Goal: Task Accomplishment & Management: Manage account settings

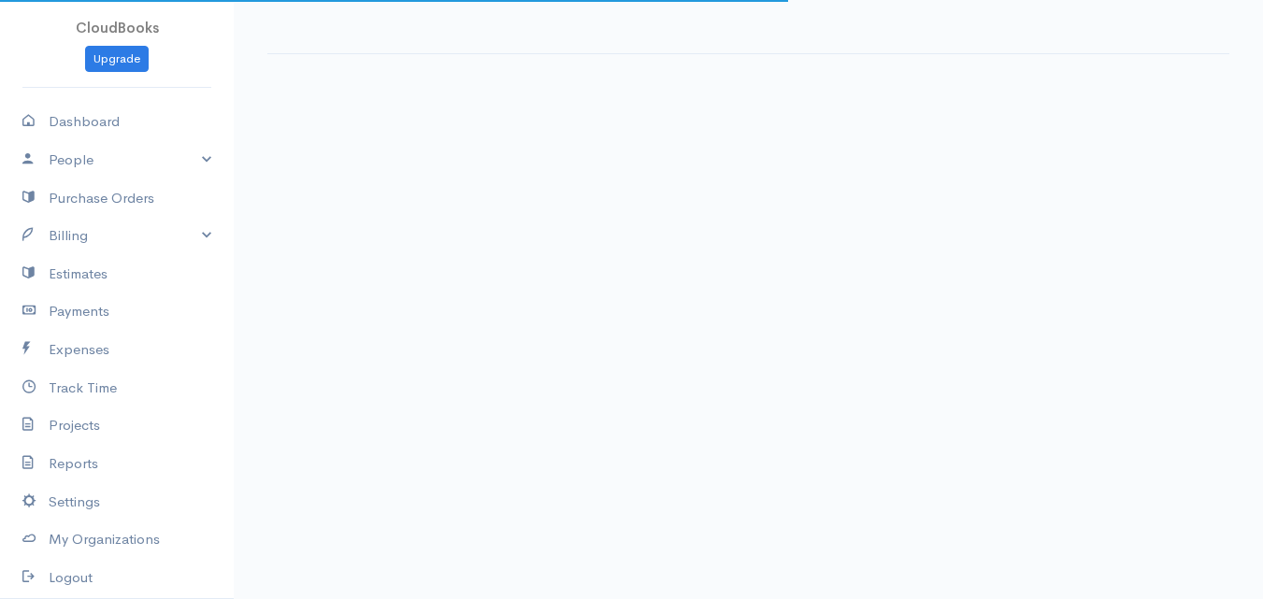
select select "thistoyear"
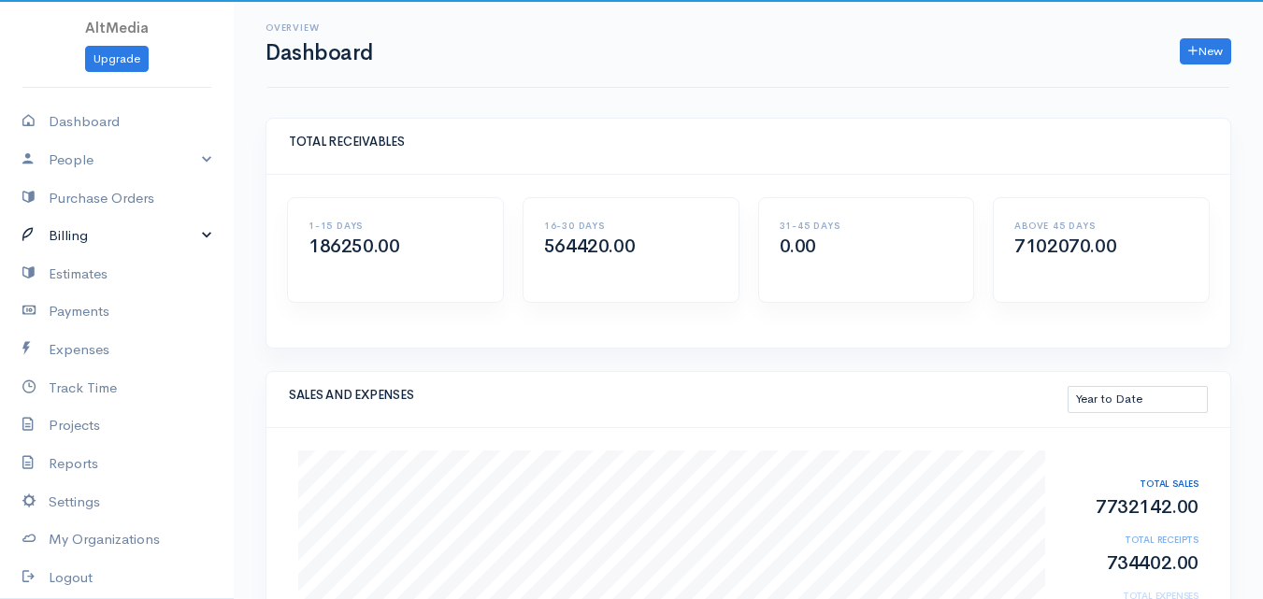
click at [87, 230] on link "Billing" at bounding box center [117, 236] width 234 height 38
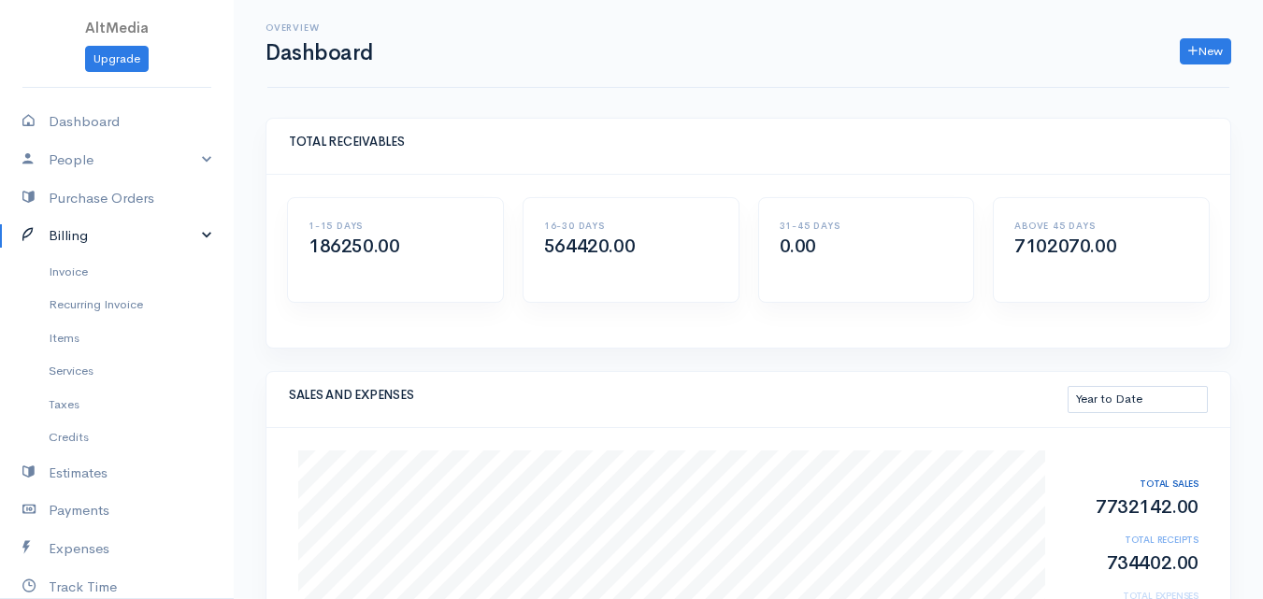
click at [93, 233] on link "Billing" at bounding box center [117, 236] width 234 height 38
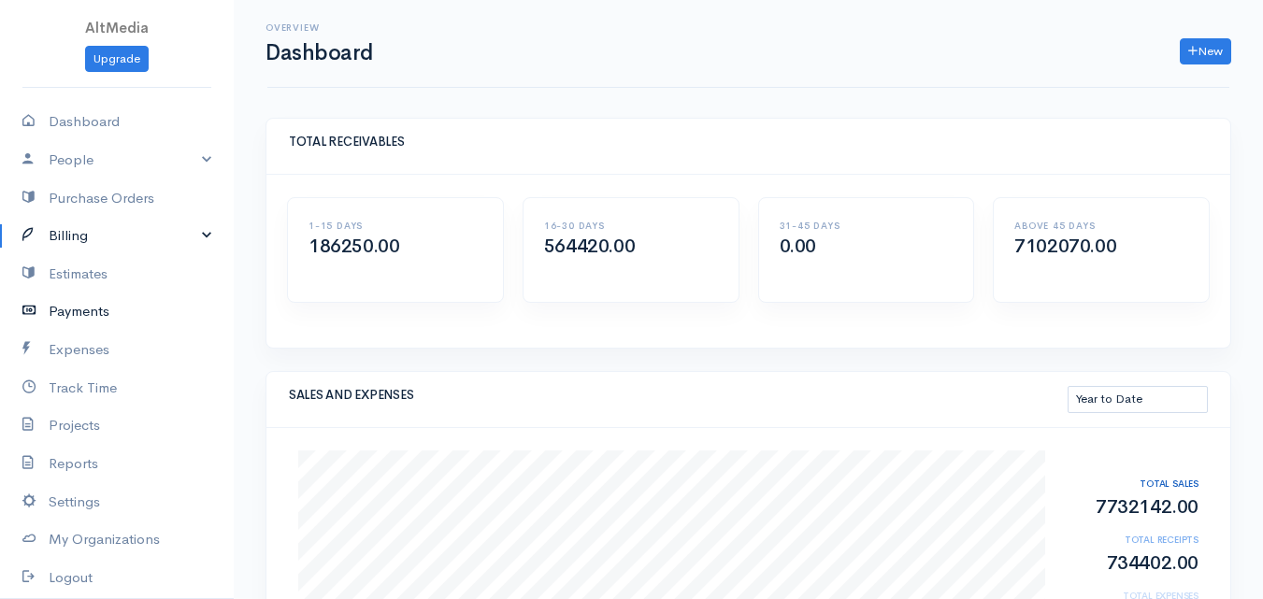
click at [81, 304] on link "Payments" at bounding box center [117, 312] width 234 height 38
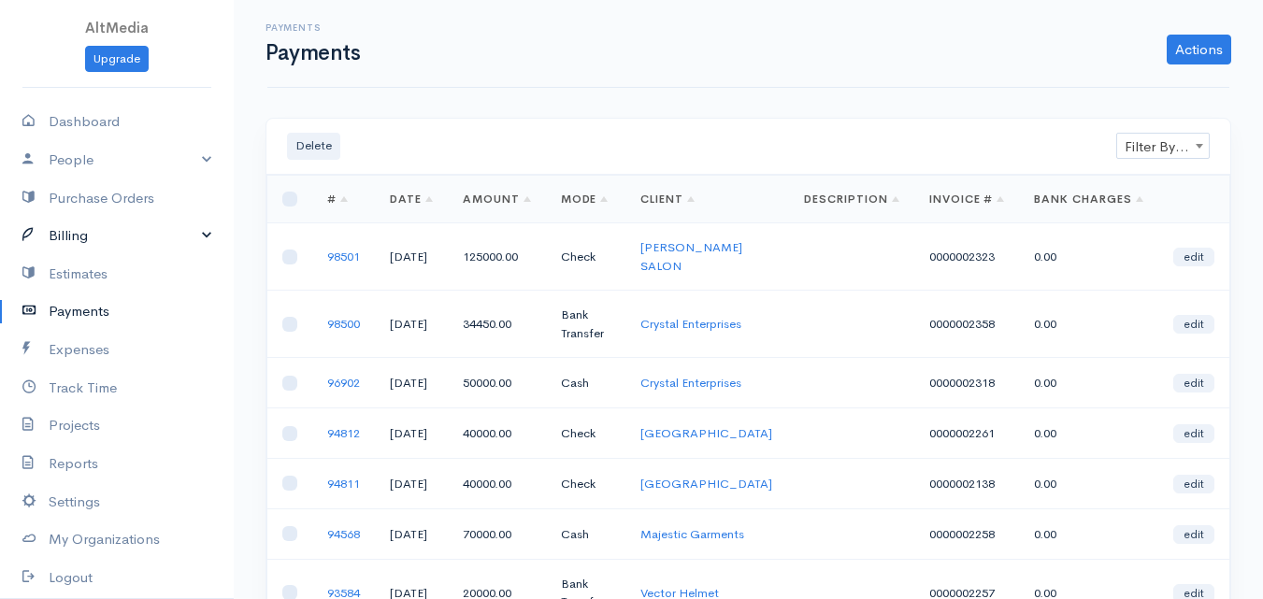
click at [99, 238] on link "Billing" at bounding box center [117, 236] width 234 height 38
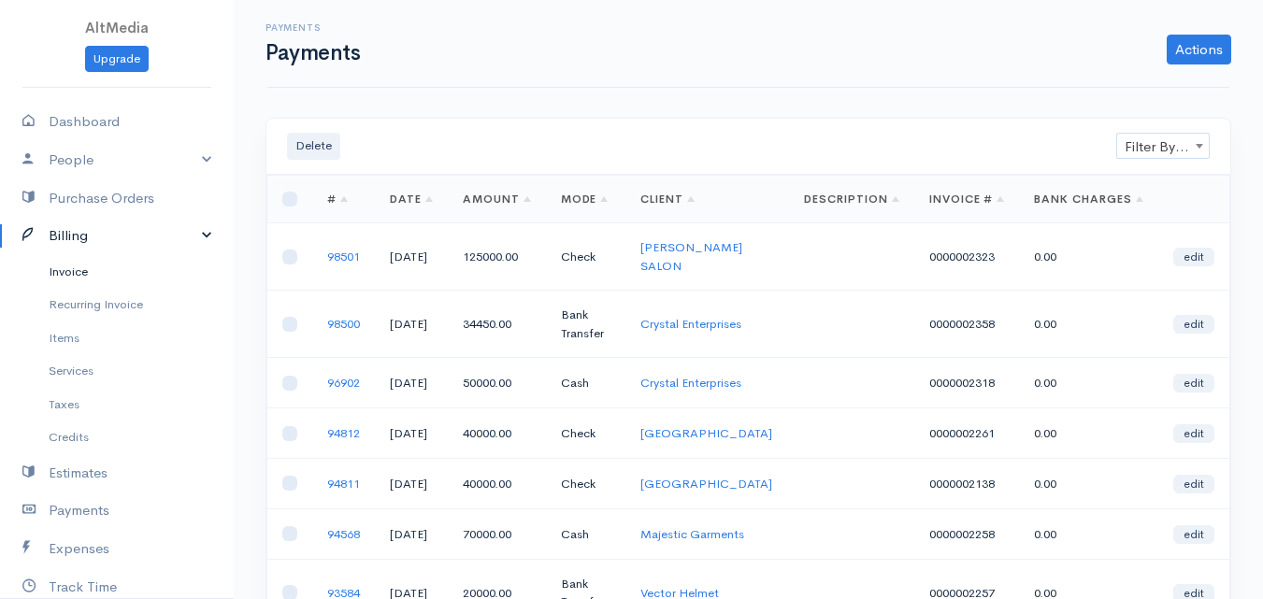
click at [93, 269] on link "Invoice" at bounding box center [117, 272] width 234 height 34
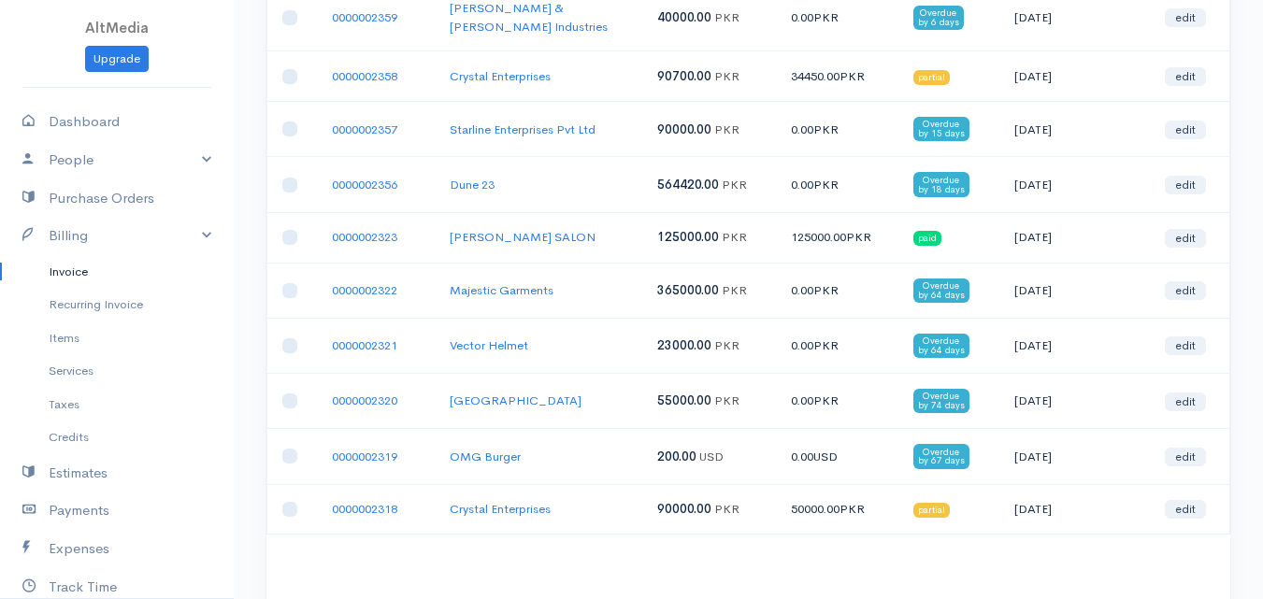
scroll to position [244, 0]
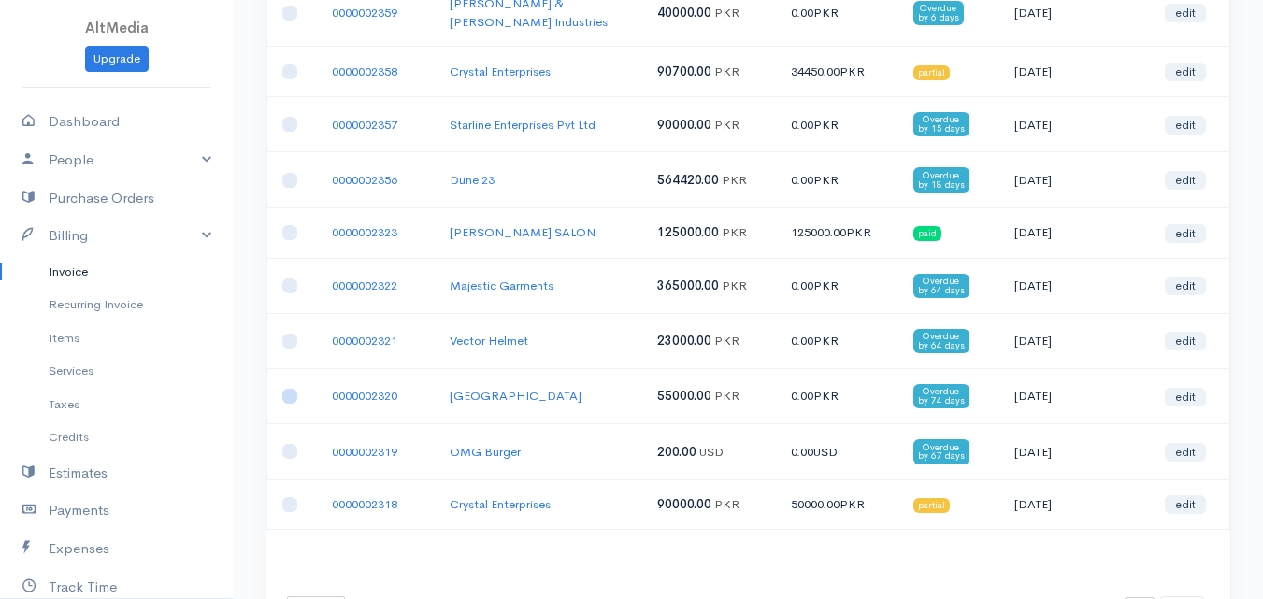
click at [292, 389] on input "checkbox" at bounding box center [289, 396] width 15 height 15
checkbox input "true"
click at [481, 391] on link "[GEOGRAPHIC_DATA]" at bounding box center [516, 396] width 132 height 16
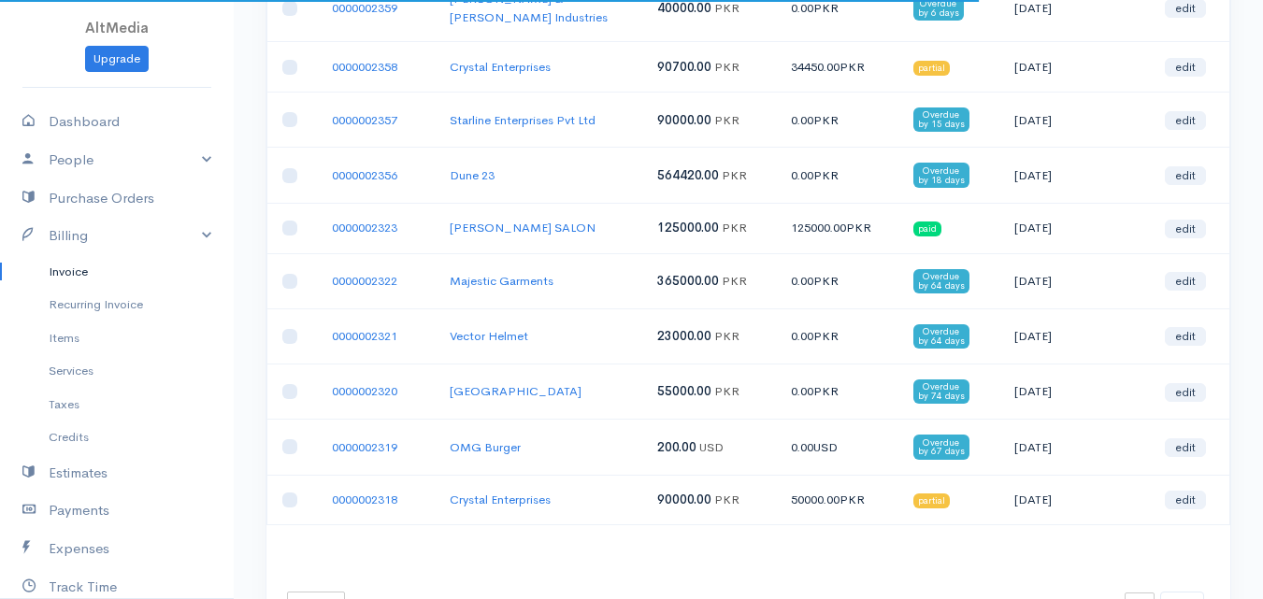
scroll to position [253, 0]
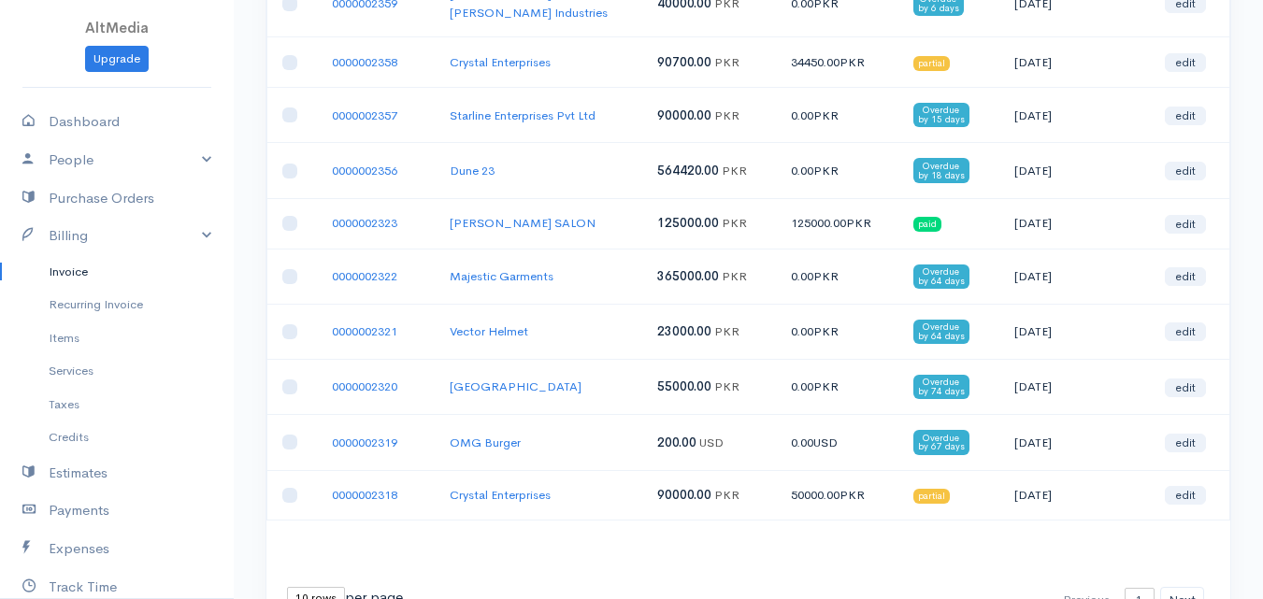
click at [278, 370] on td at bounding box center [292, 387] width 50 height 55
click at [294, 380] on input "checkbox" at bounding box center [289, 387] width 15 height 15
checkbox input "true"
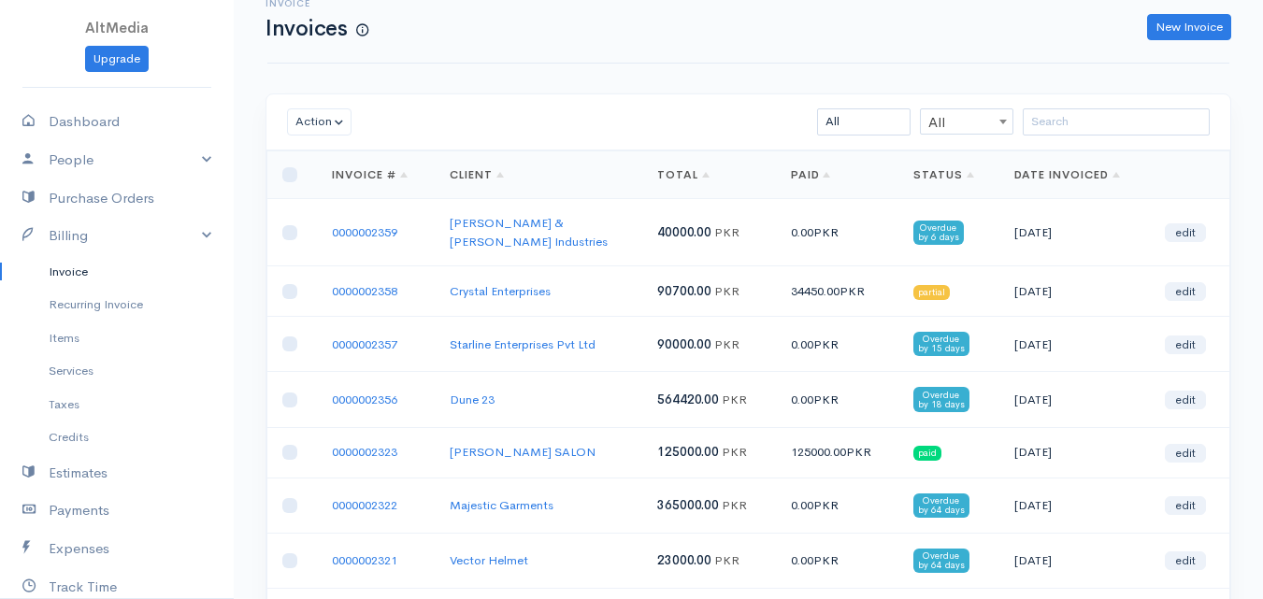
scroll to position [17, 0]
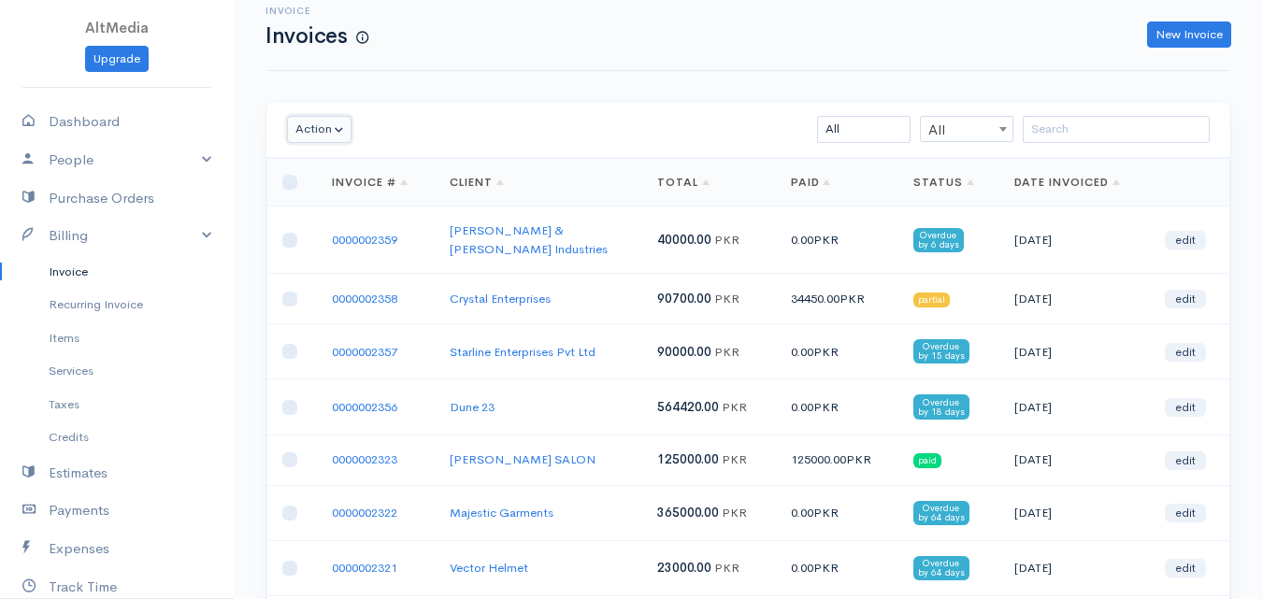
click at [328, 131] on button "Action" at bounding box center [319, 129] width 65 height 27
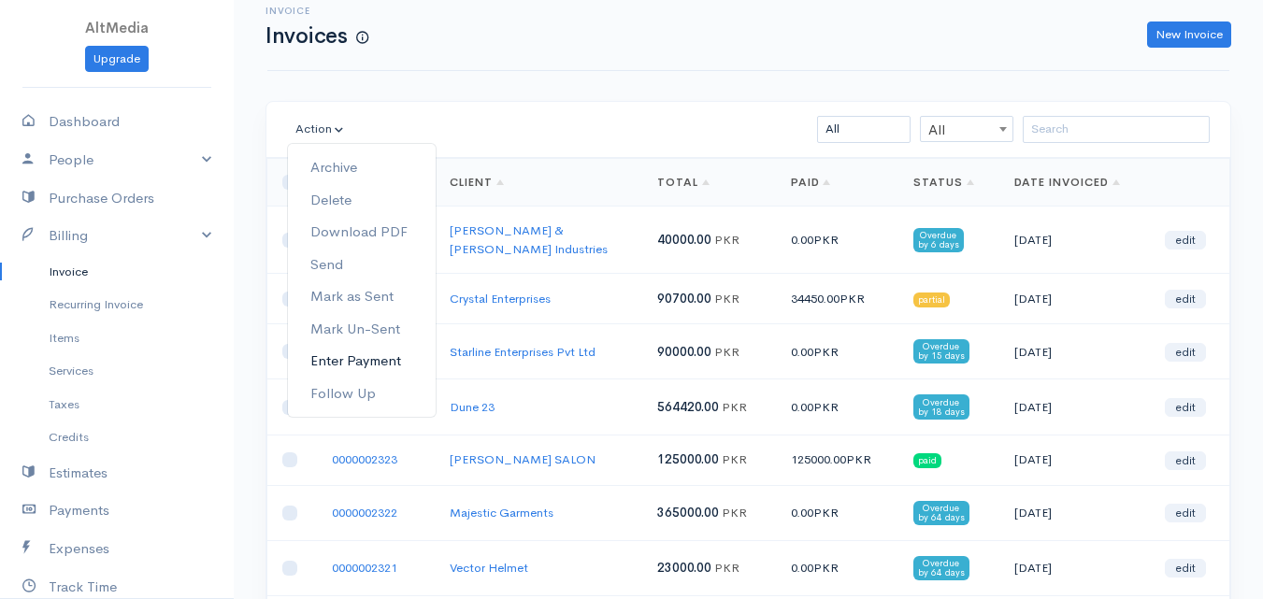
click at [389, 361] on link "Enter Payment" at bounding box center [362, 361] width 148 height 33
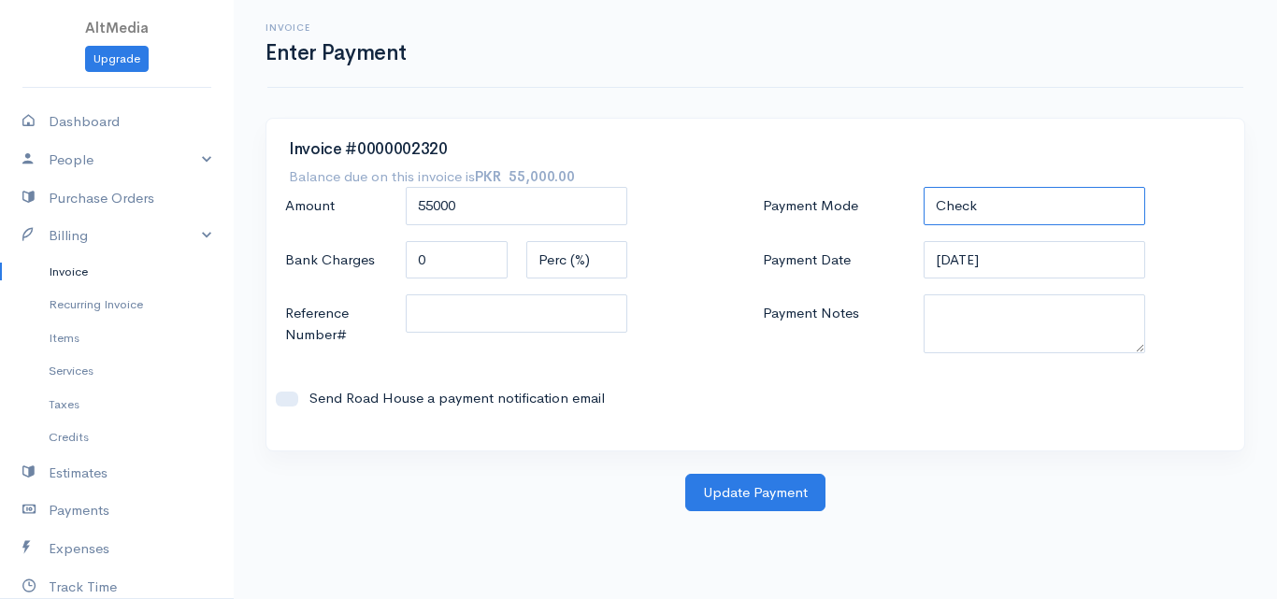
click at [1025, 194] on select "Check Bank Transfer Credit Cash Debit ACH VISA MASTERCARD AMEX DISCOVER DINERS …" at bounding box center [1035, 206] width 223 height 38
click at [924, 187] on select "Check Bank Transfer Credit Cash Debit ACH VISA MASTERCARD AMEX DISCOVER DINERS …" at bounding box center [1035, 206] width 223 height 38
click at [504, 313] on input "Reference Number#" at bounding box center [517, 314] width 223 height 38
type input "Chq No. 66895120"
click at [988, 322] on textarea "Payment Notes" at bounding box center [1035, 324] width 223 height 59
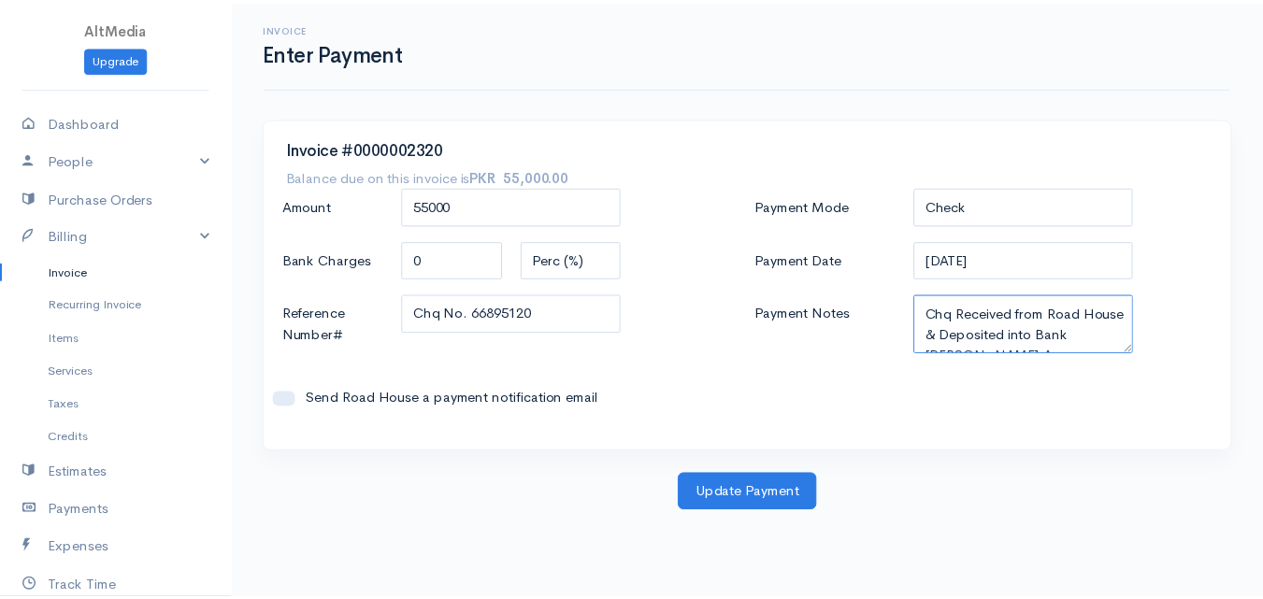
scroll to position [12, 0]
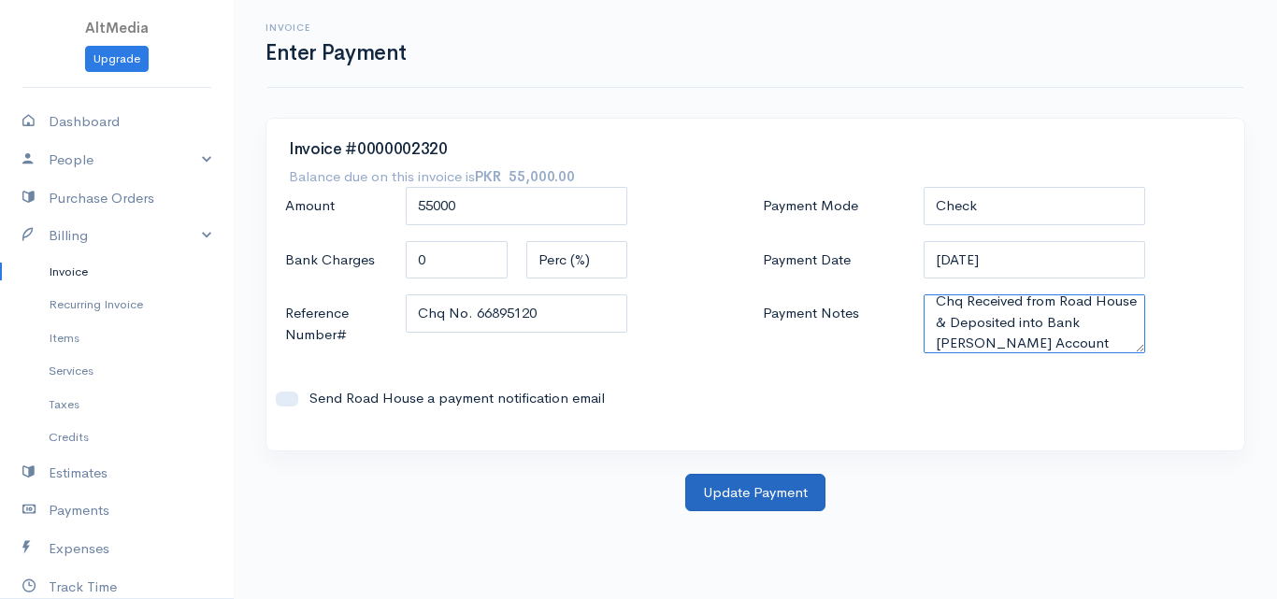
type textarea "Chq Received from Road House & Deposited into Bank [PERSON_NAME] Account"
click at [755, 487] on button "Update Payment" at bounding box center [755, 493] width 140 height 38
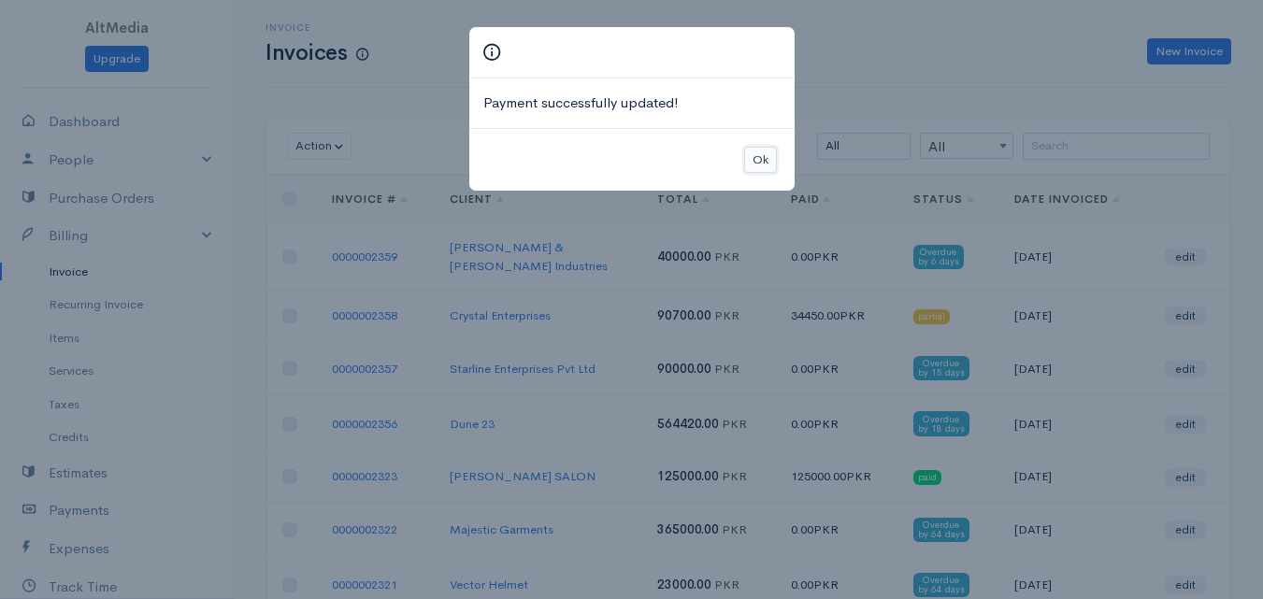
click at [754, 156] on button "Ok" at bounding box center [760, 160] width 33 height 27
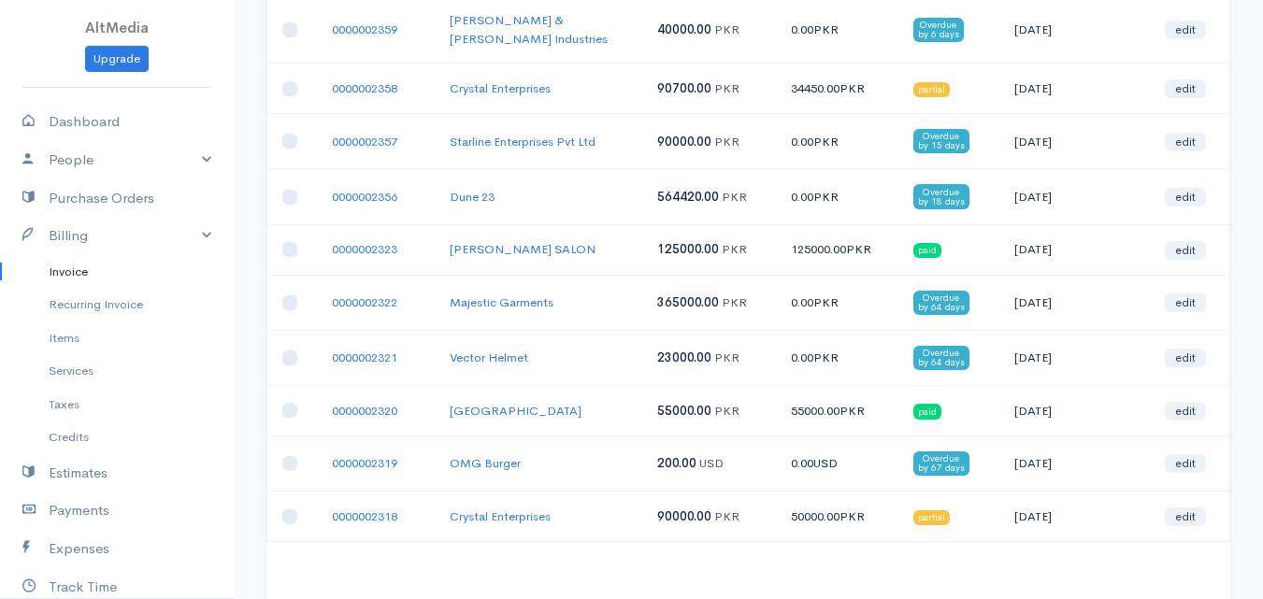
scroll to position [234, 0]
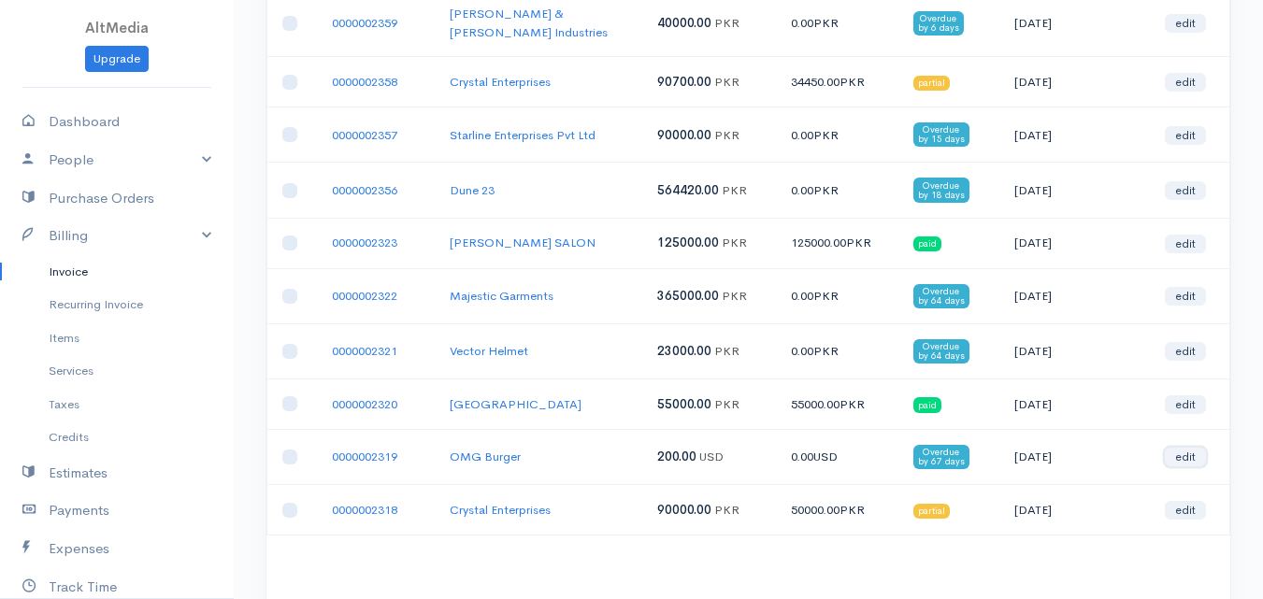
click at [1192, 452] on link "edit" at bounding box center [1185, 457] width 41 height 19
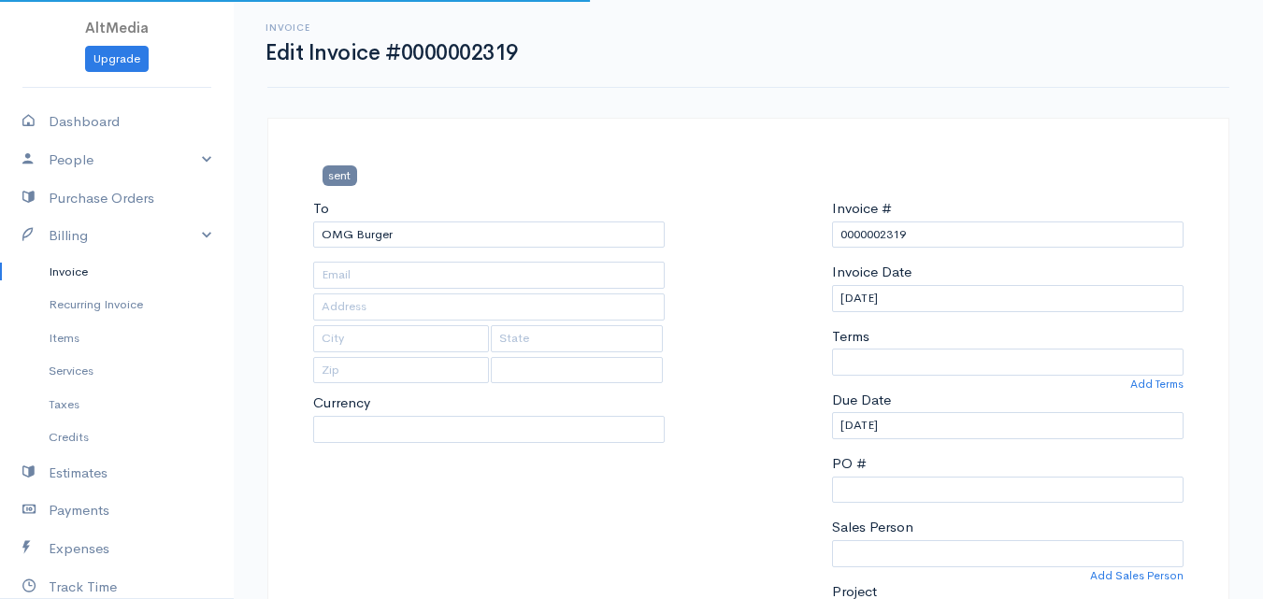
select select
select select "[GEOGRAPHIC_DATA]"
select select "USD"
select select "0"
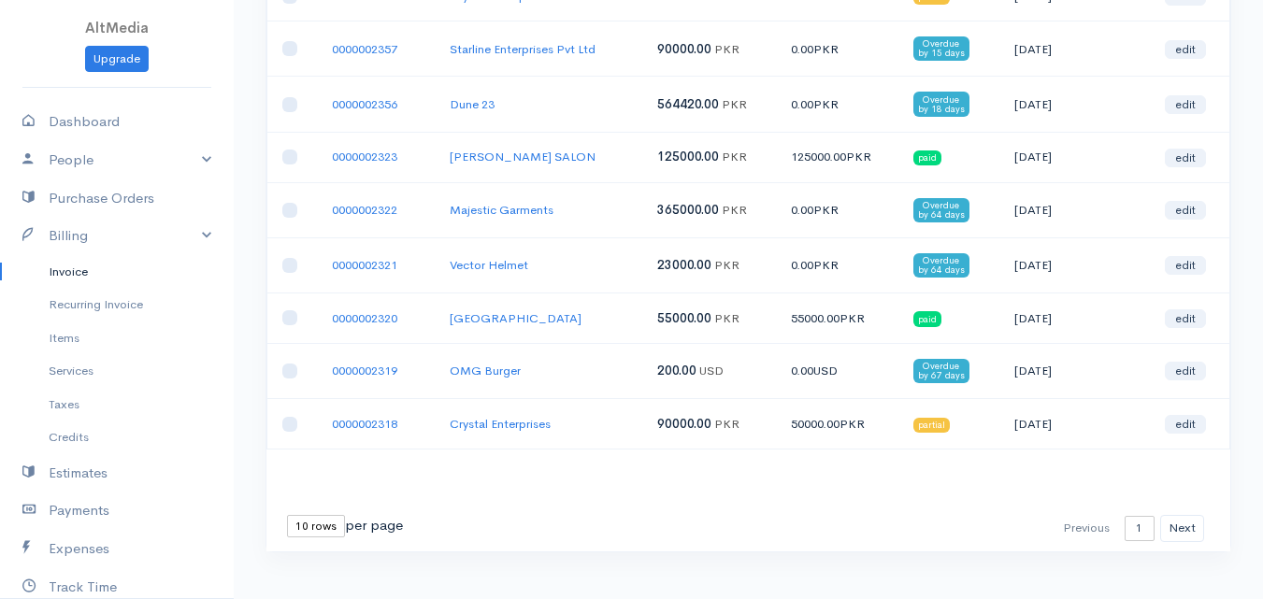
scroll to position [330, 0]
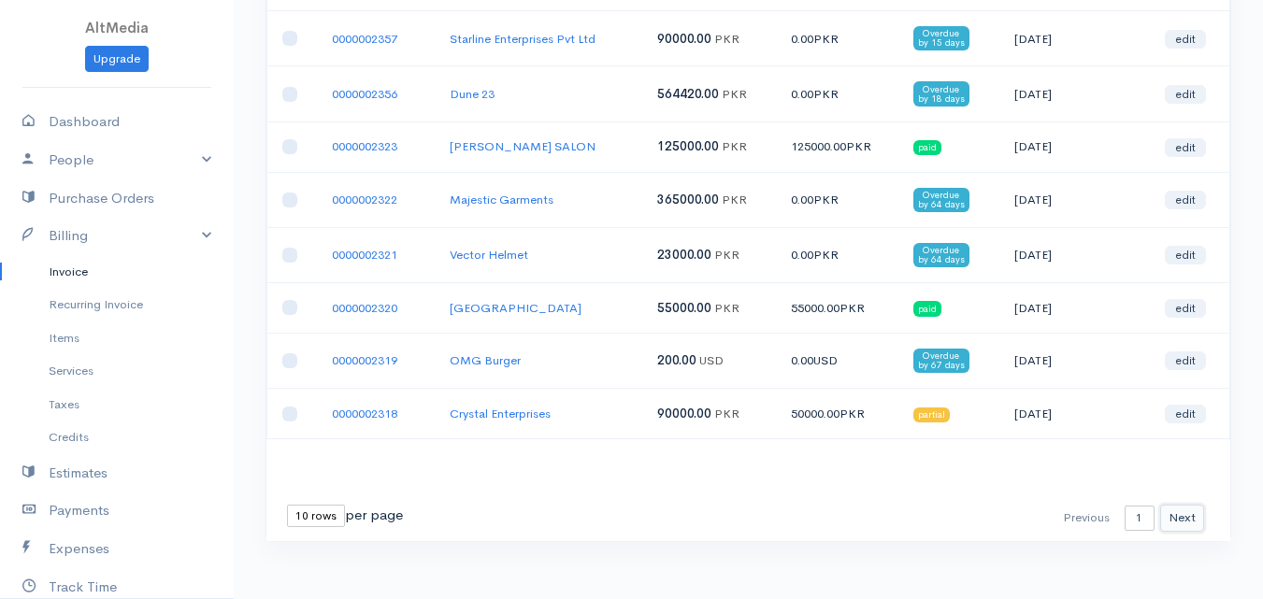
click at [1188, 505] on button "Next" at bounding box center [1183, 518] width 44 height 27
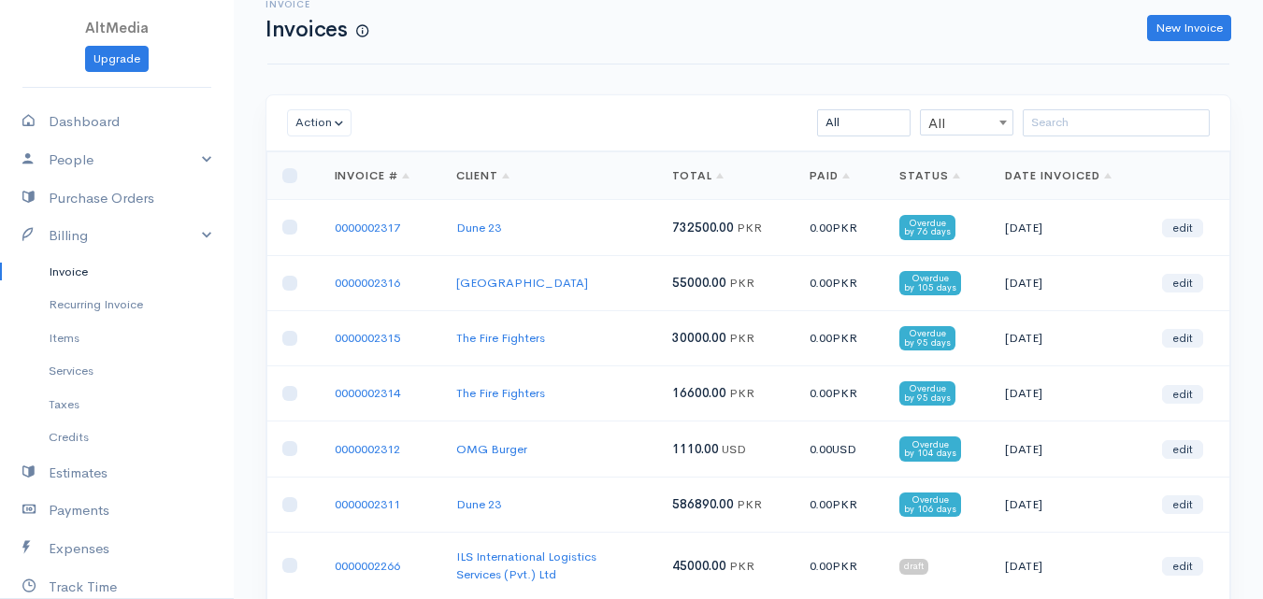
scroll to position [44, 0]
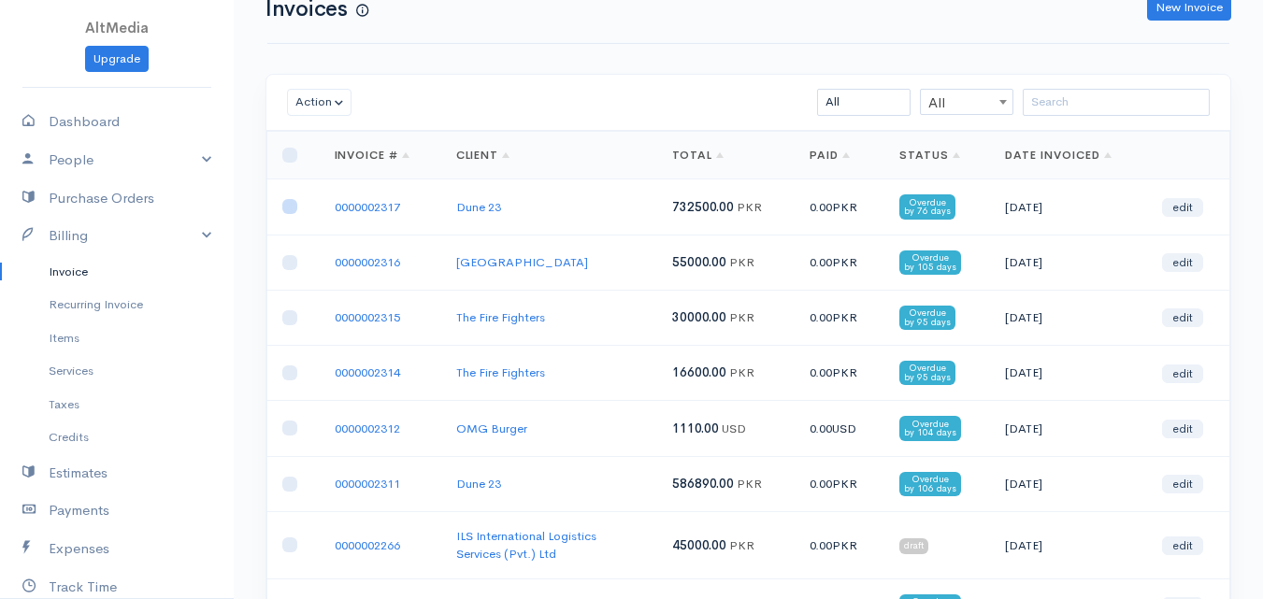
click at [293, 210] on input "checkbox" at bounding box center [289, 206] width 15 height 15
click at [340, 105] on button "Action" at bounding box center [319, 102] width 65 height 27
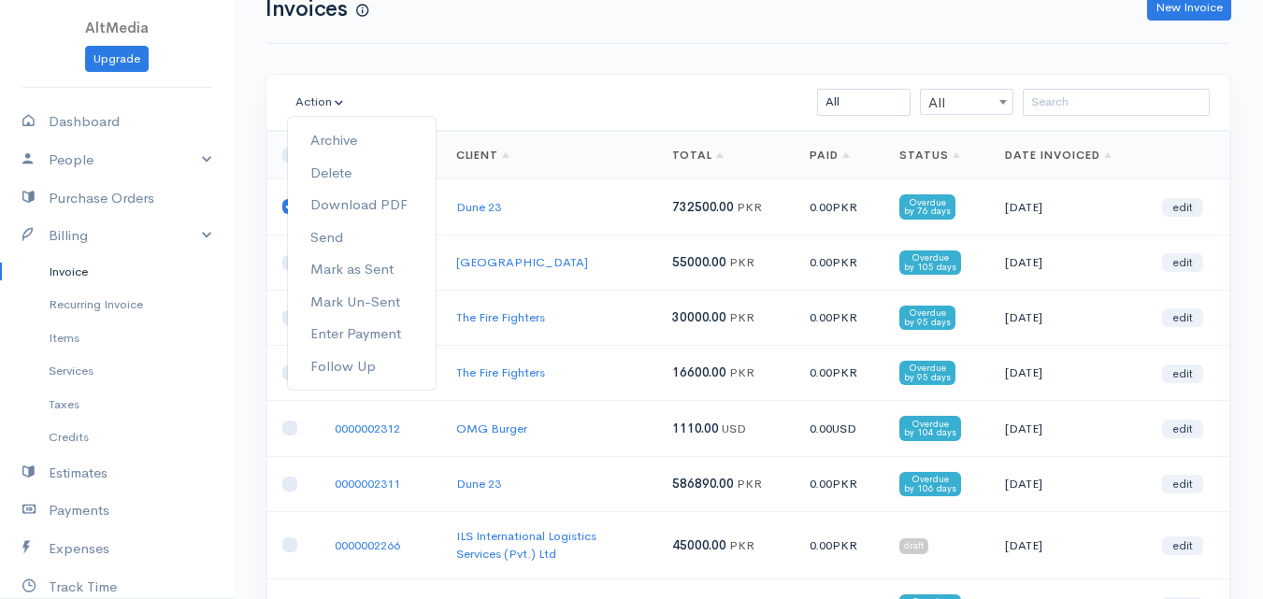
click at [519, 74] on div "Action Archive Delete Download PDF Send [PERSON_NAME] as Sent Mark Un-Sent Ente…" at bounding box center [749, 461] width 966 height 774
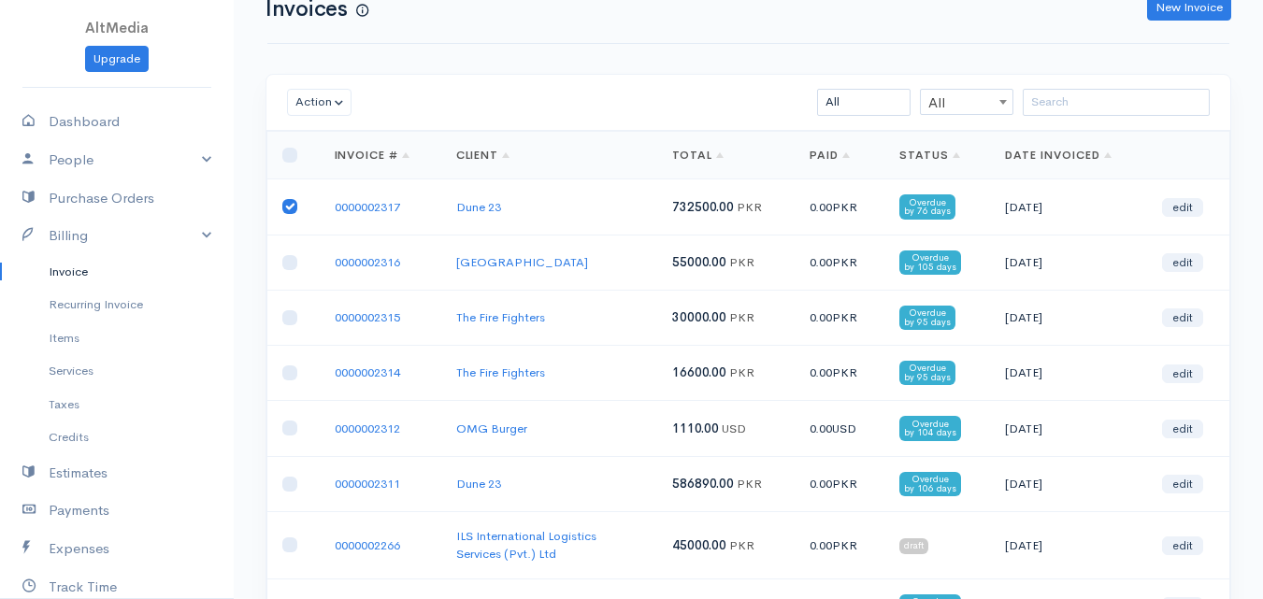
click at [286, 210] on input "checkbox" at bounding box center [289, 206] width 15 height 15
checkbox input "false"
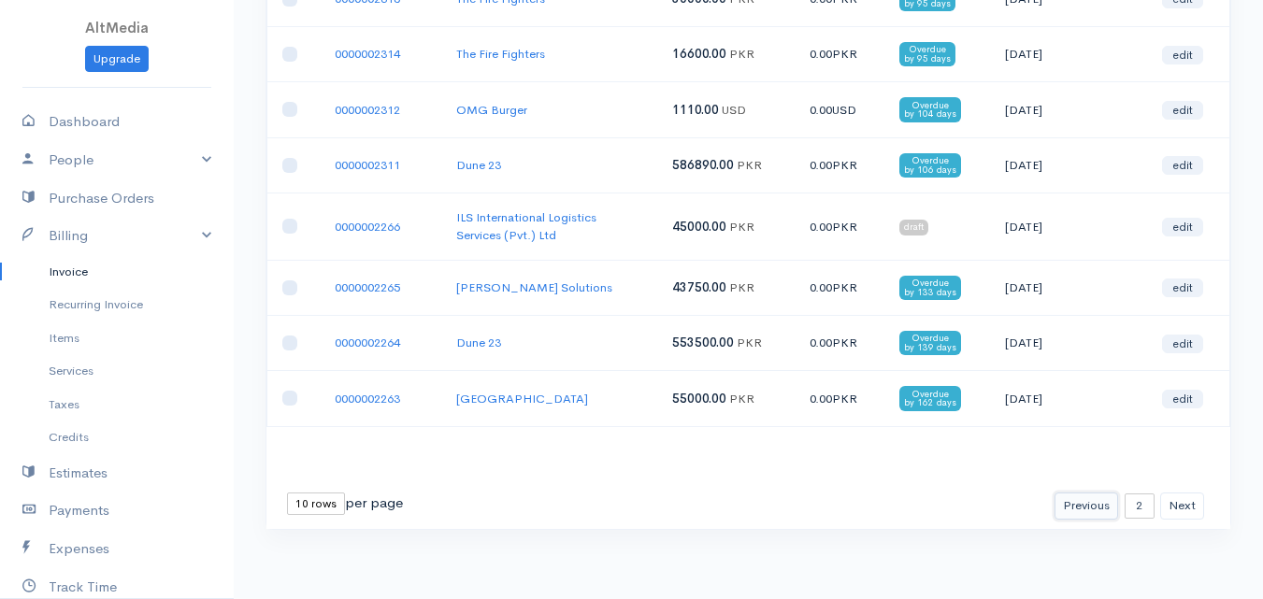
click at [1074, 502] on button "Previous" at bounding box center [1087, 506] width 64 height 27
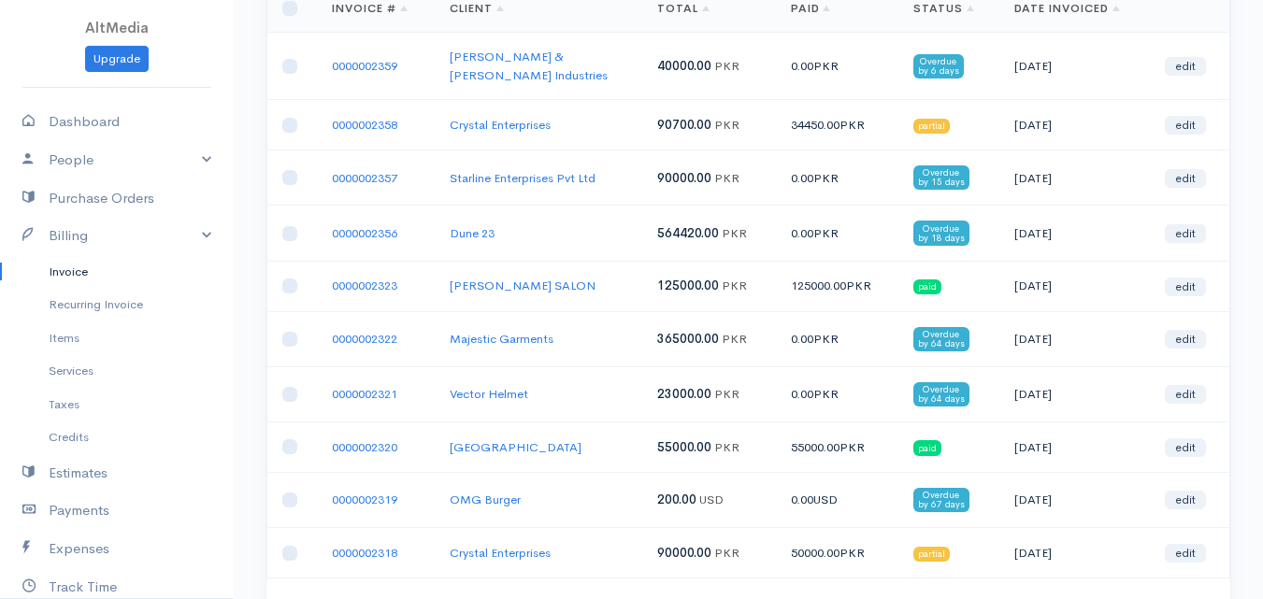
scroll to position [196, 0]
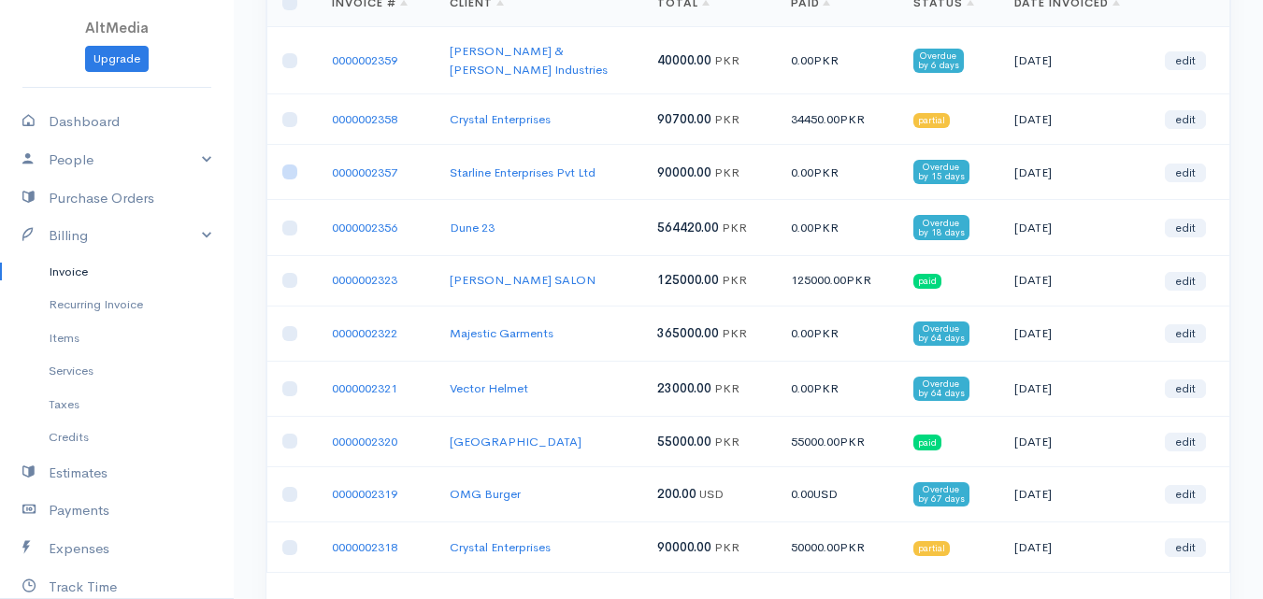
click at [287, 165] on input "checkbox" at bounding box center [289, 172] width 15 height 15
checkbox input "true"
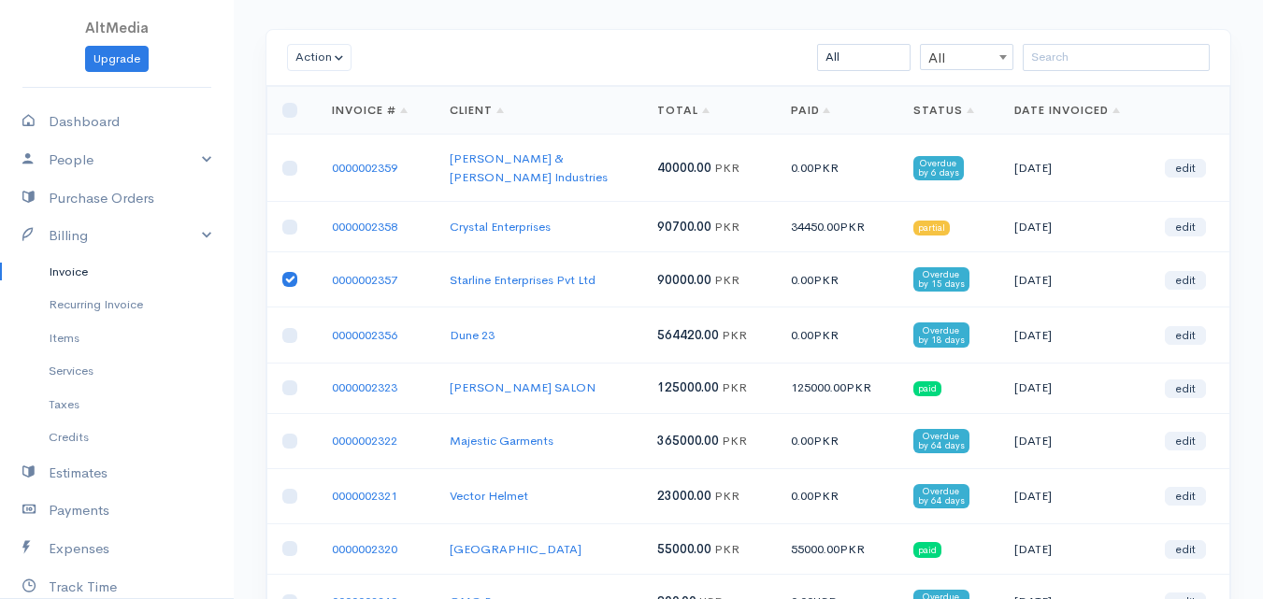
scroll to position [3, 0]
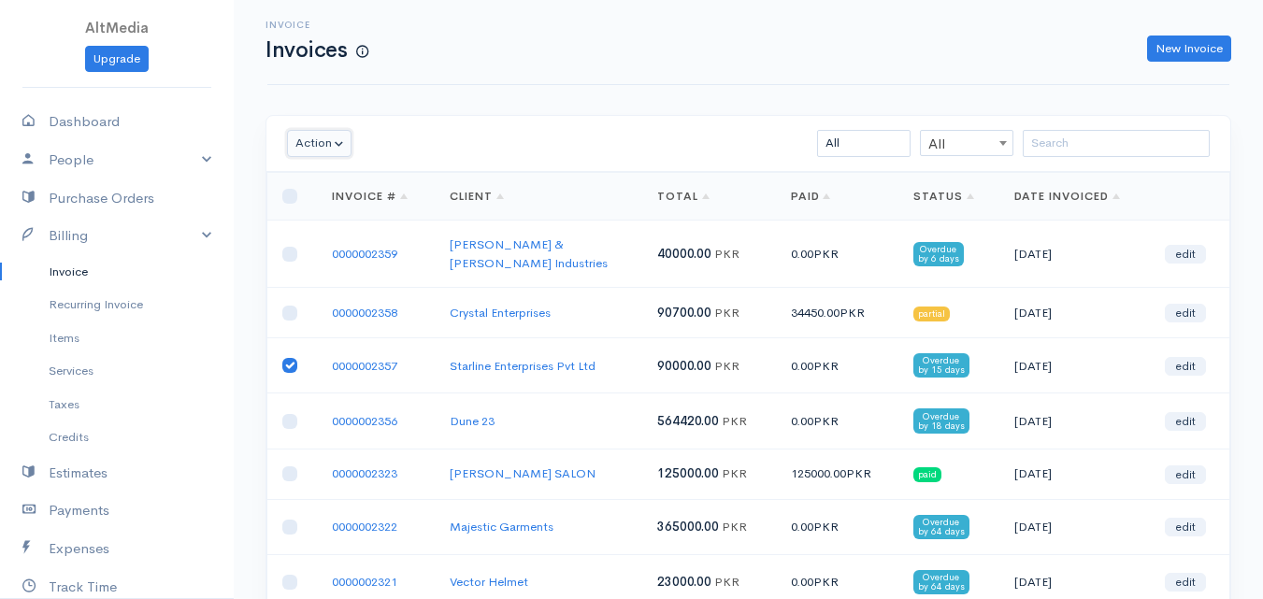
click at [329, 149] on button "Action" at bounding box center [319, 143] width 65 height 27
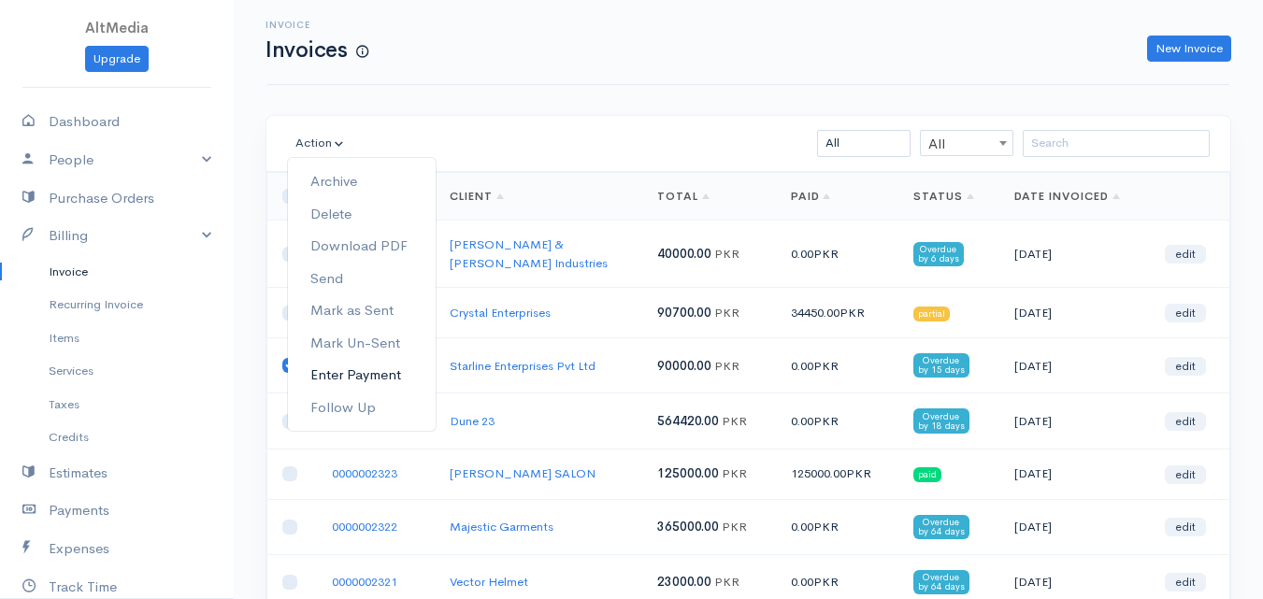
click at [384, 371] on link "Enter Payment" at bounding box center [362, 375] width 148 height 33
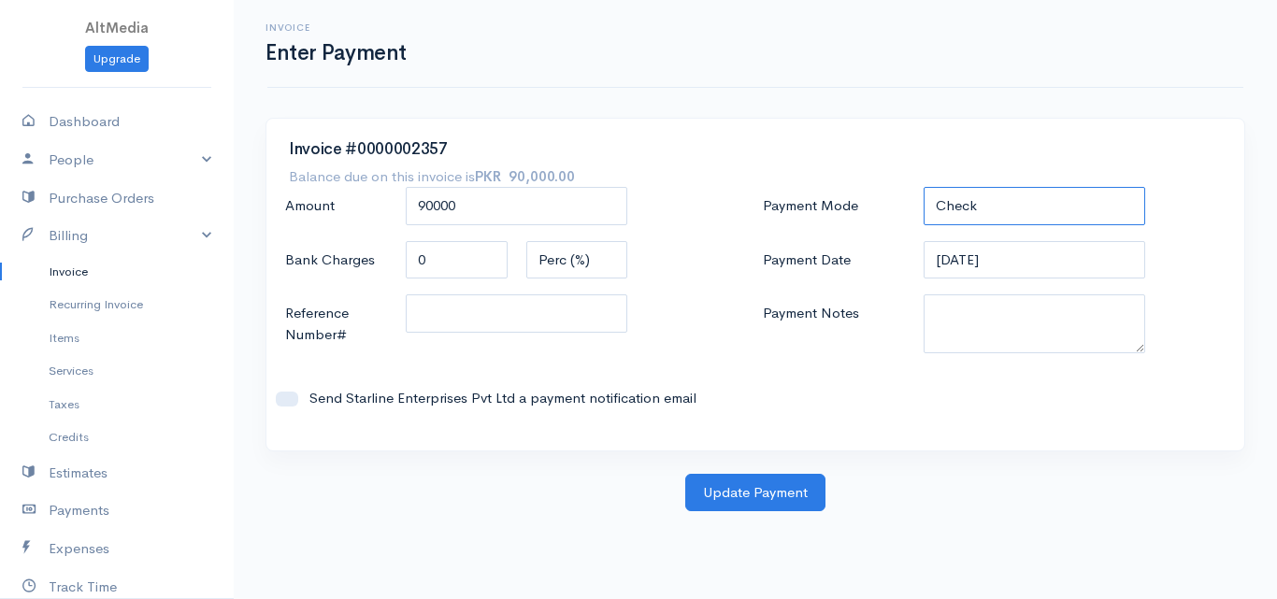
click at [1076, 223] on select "Check Bank Transfer Credit Cash Debit ACH VISA MASTERCARD AMEX DISCOVER DINERS …" at bounding box center [1035, 206] width 223 height 38
select select "Bank Transfer"
click at [924, 187] on select "Check Bank Transfer Credit Cash Debit ACH VISA MASTERCARD AMEX DISCOVER DINERS …" at bounding box center [1035, 206] width 223 height 38
click at [948, 262] on input "[DATE]" at bounding box center [1035, 260] width 223 height 38
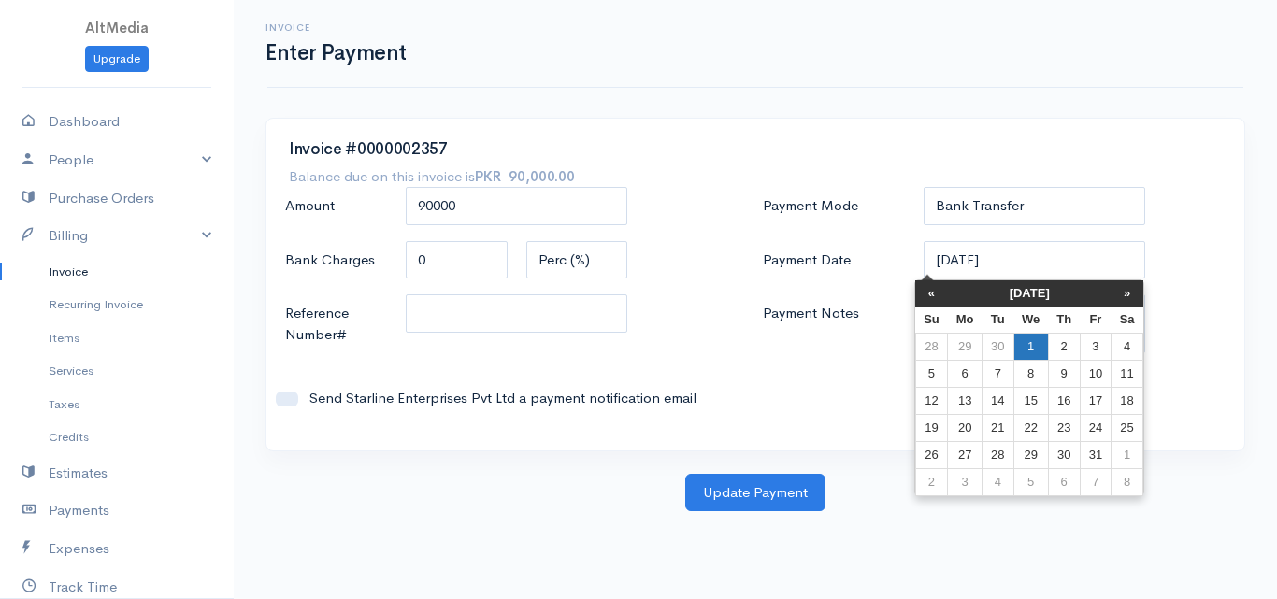
click at [1028, 351] on td "1" at bounding box center [1031, 346] width 35 height 27
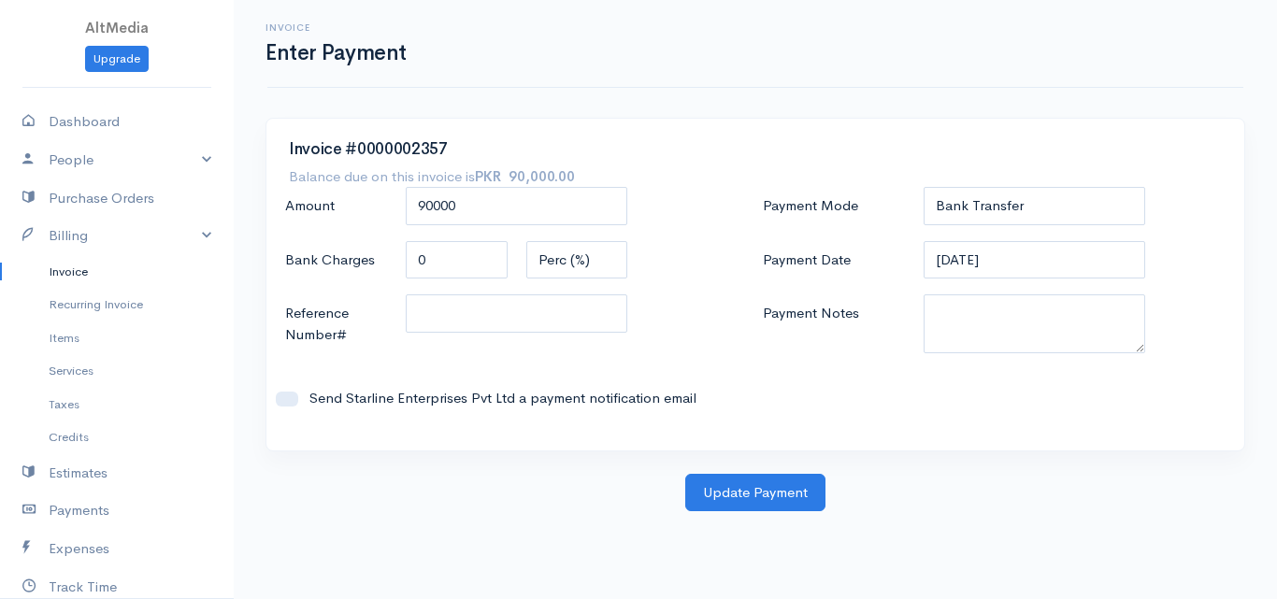
type input "[DATE]"
click at [426, 313] on input "Reference Number#" at bounding box center [517, 314] width 223 height 38
type input "Online Received"
drag, startPoint x: 1018, startPoint y: 321, endPoint x: 1095, endPoint y: 296, distance: 80.4
click at [1026, 316] on textarea "Payment Notes" at bounding box center [1035, 324] width 223 height 59
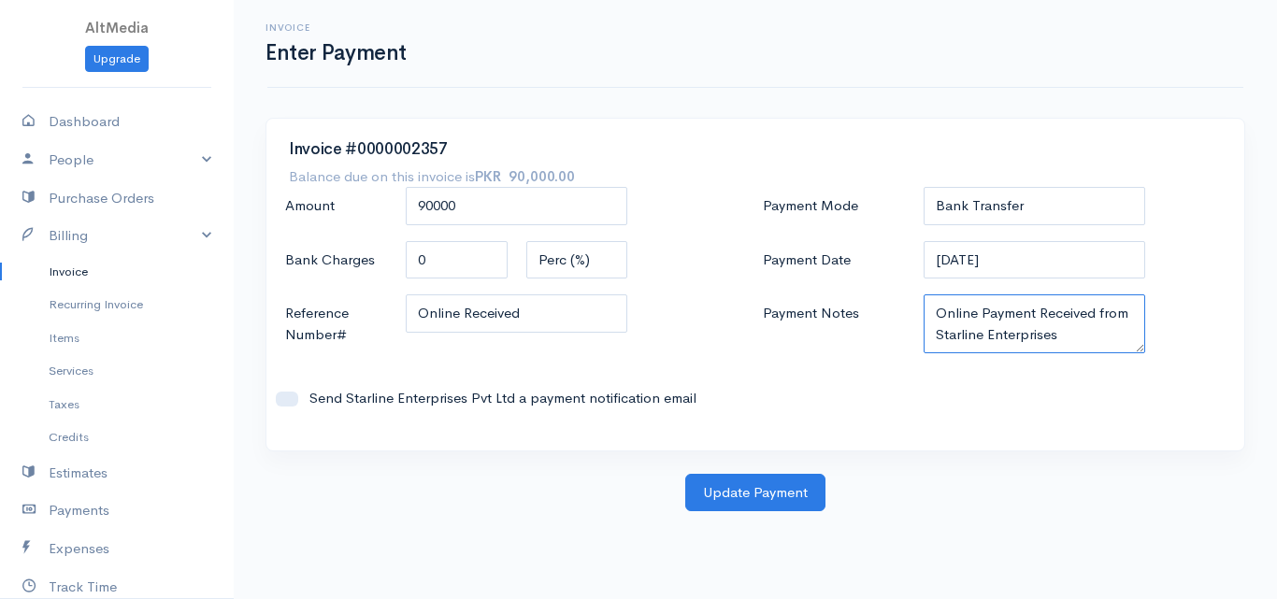
type textarea "Online Payment Received from Starline Enterprises"
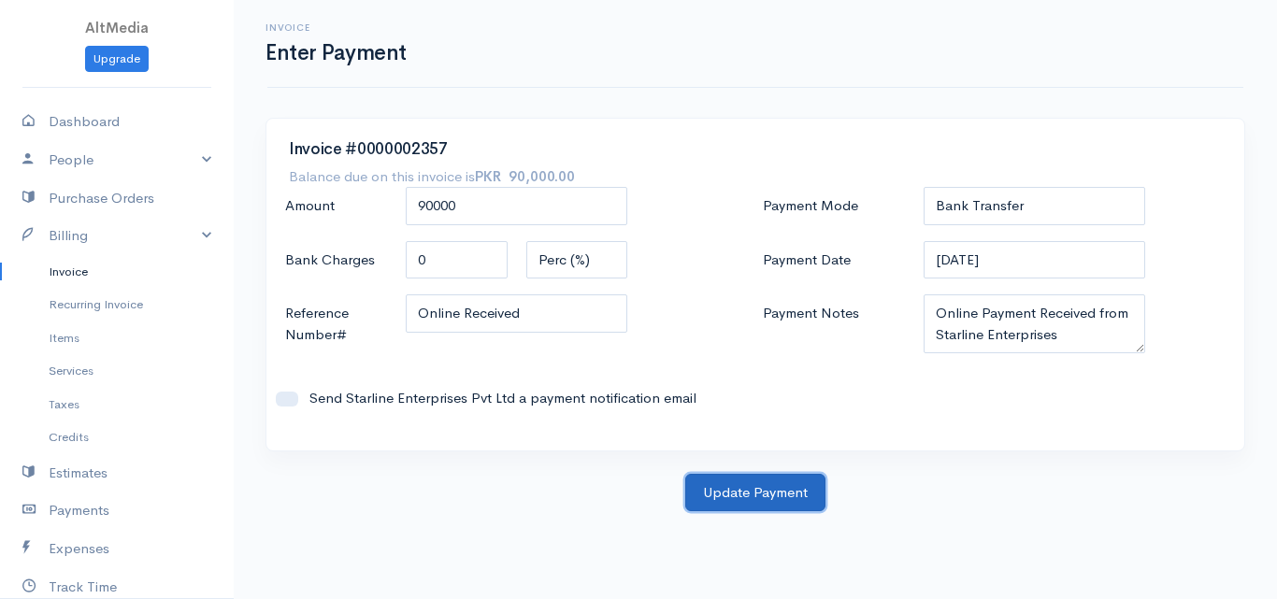
click at [766, 494] on button "Update Payment" at bounding box center [755, 493] width 140 height 38
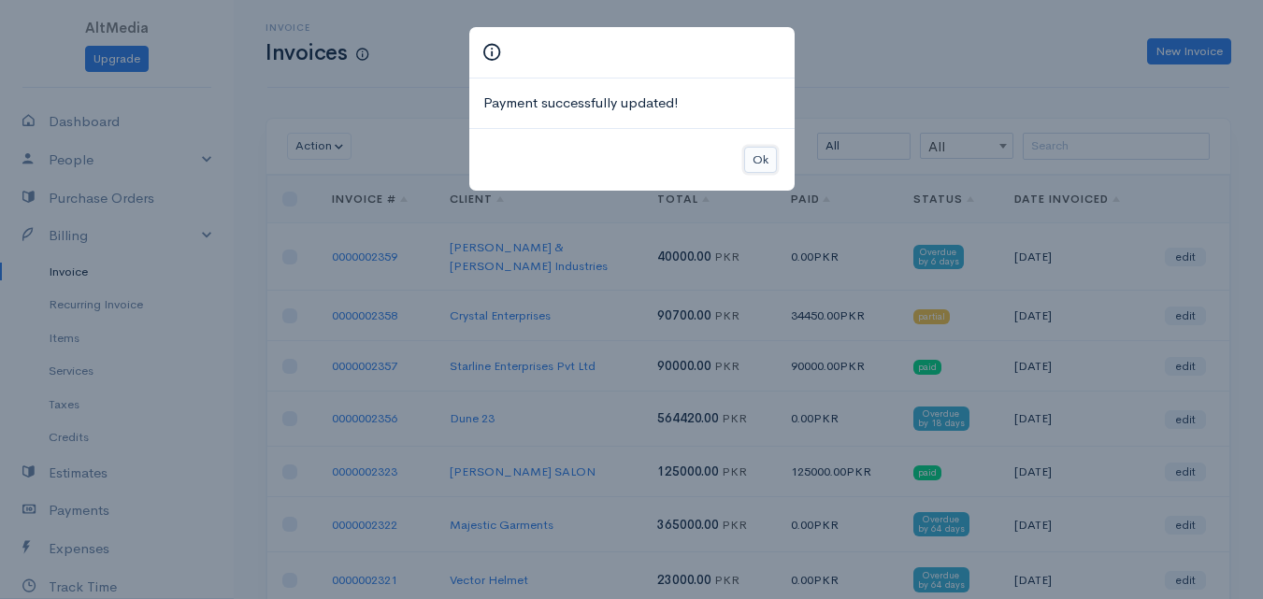
click at [762, 158] on button "Ok" at bounding box center [760, 160] width 33 height 27
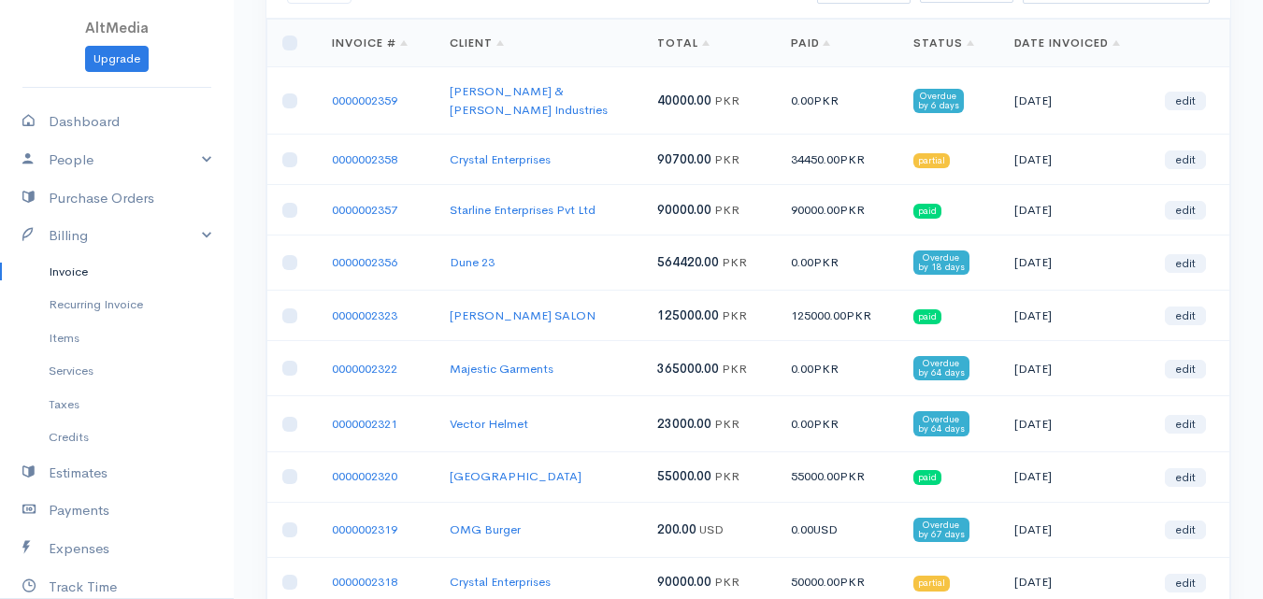
scroll to position [145, 0]
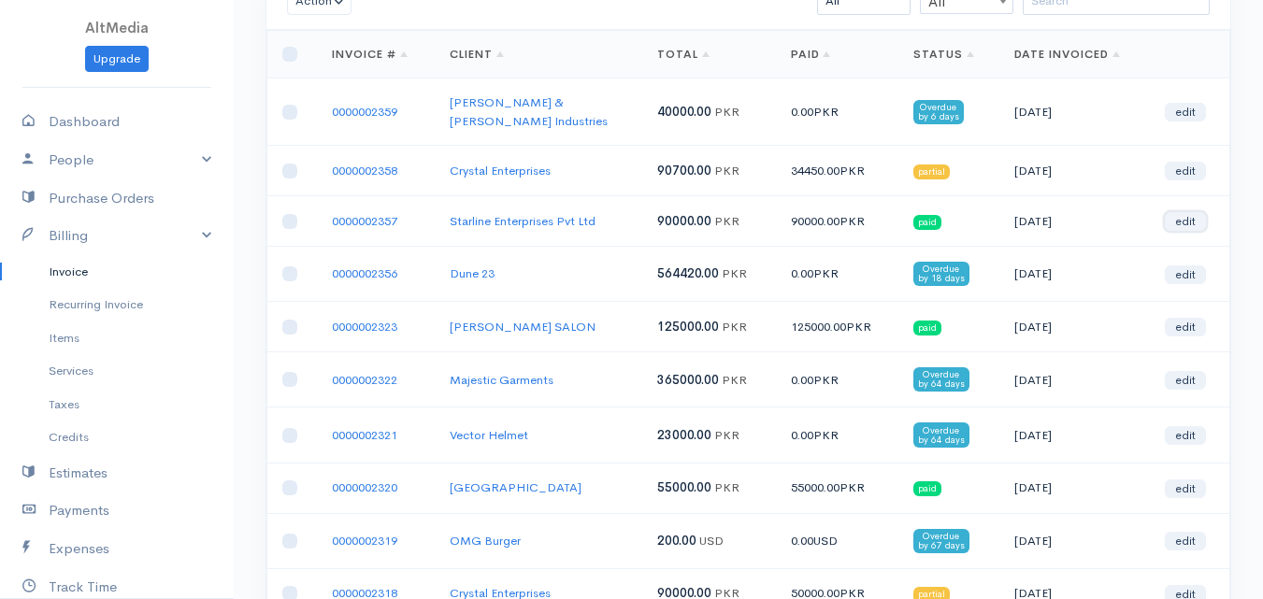
click at [1190, 213] on link "edit" at bounding box center [1185, 221] width 41 height 19
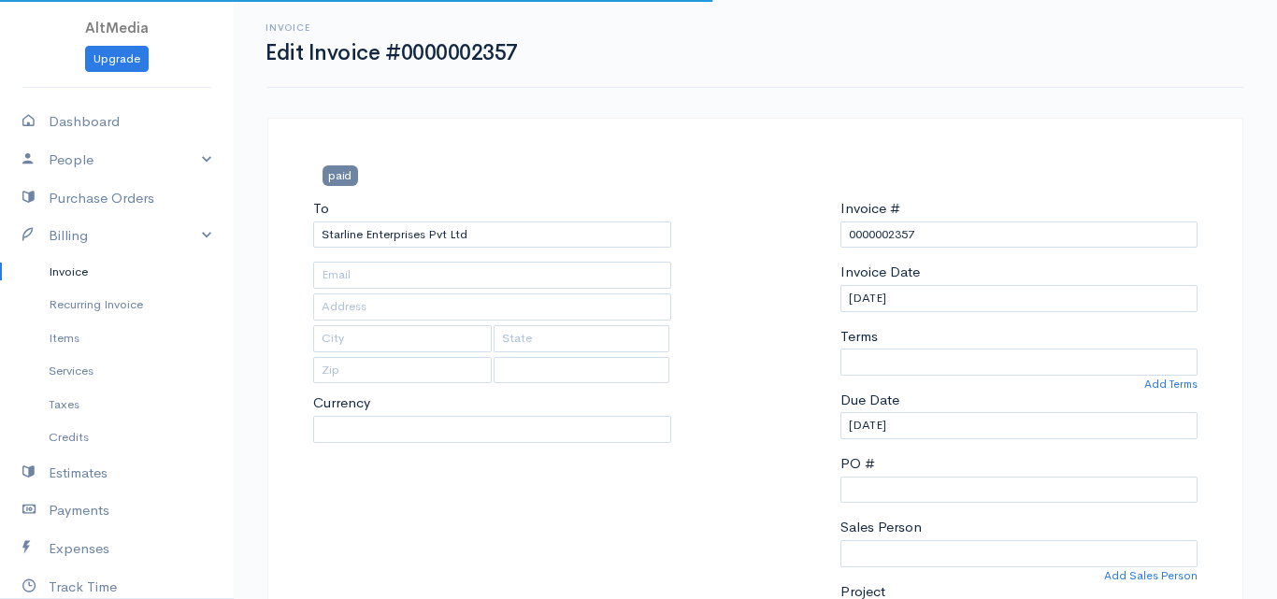
type input "[EMAIL_ADDRESS][DOMAIN_NAME]"
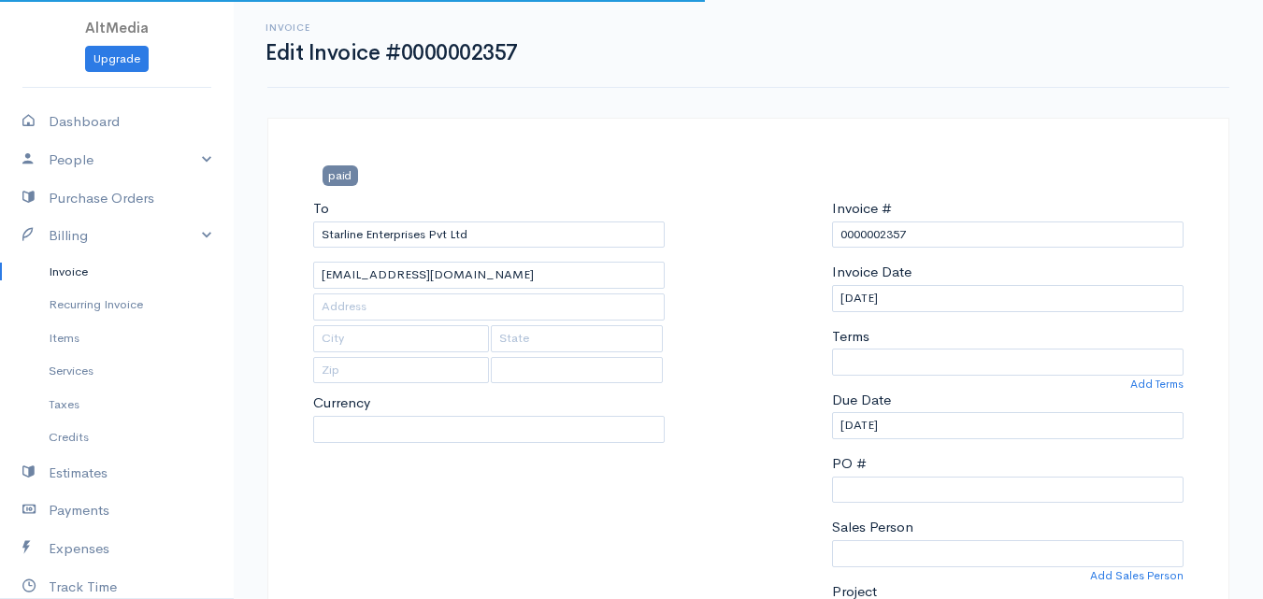
select select "4863"
select select "[GEOGRAPHIC_DATA]"
select select "PKR"
select select "0"
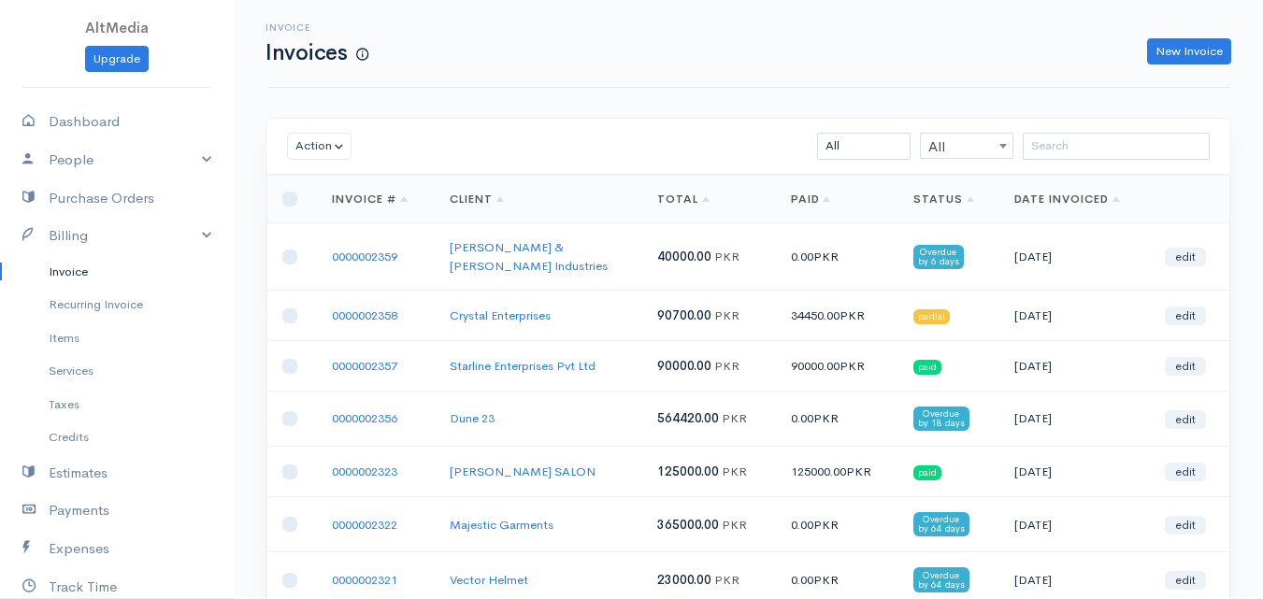
drag, startPoint x: 1249, startPoint y: 245, endPoint x: 1261, endPoint y: 294, distance: 49.9
click at [1261, 294] on div "Action Archive Delete Download PDF Send [PERSON_NAME] as Sent Mark Un-Sent Ente…" at bounding box center [749, 527] width 1030 height 818
